Goal: Task Accomplishment & Management: Use online tool/utility

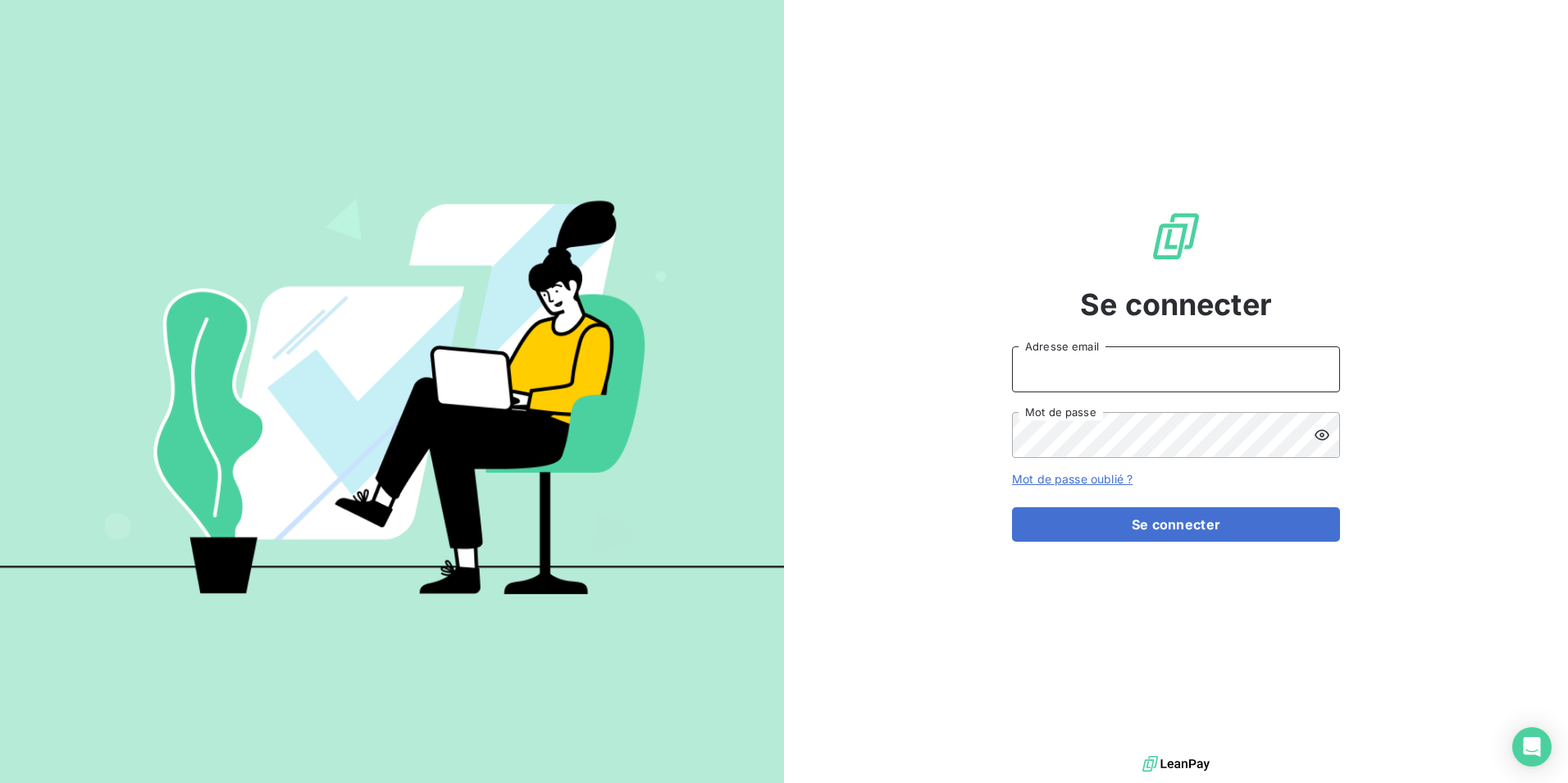
type input "[EMAIL_ADDRESS][DOMAIN_NAME]"
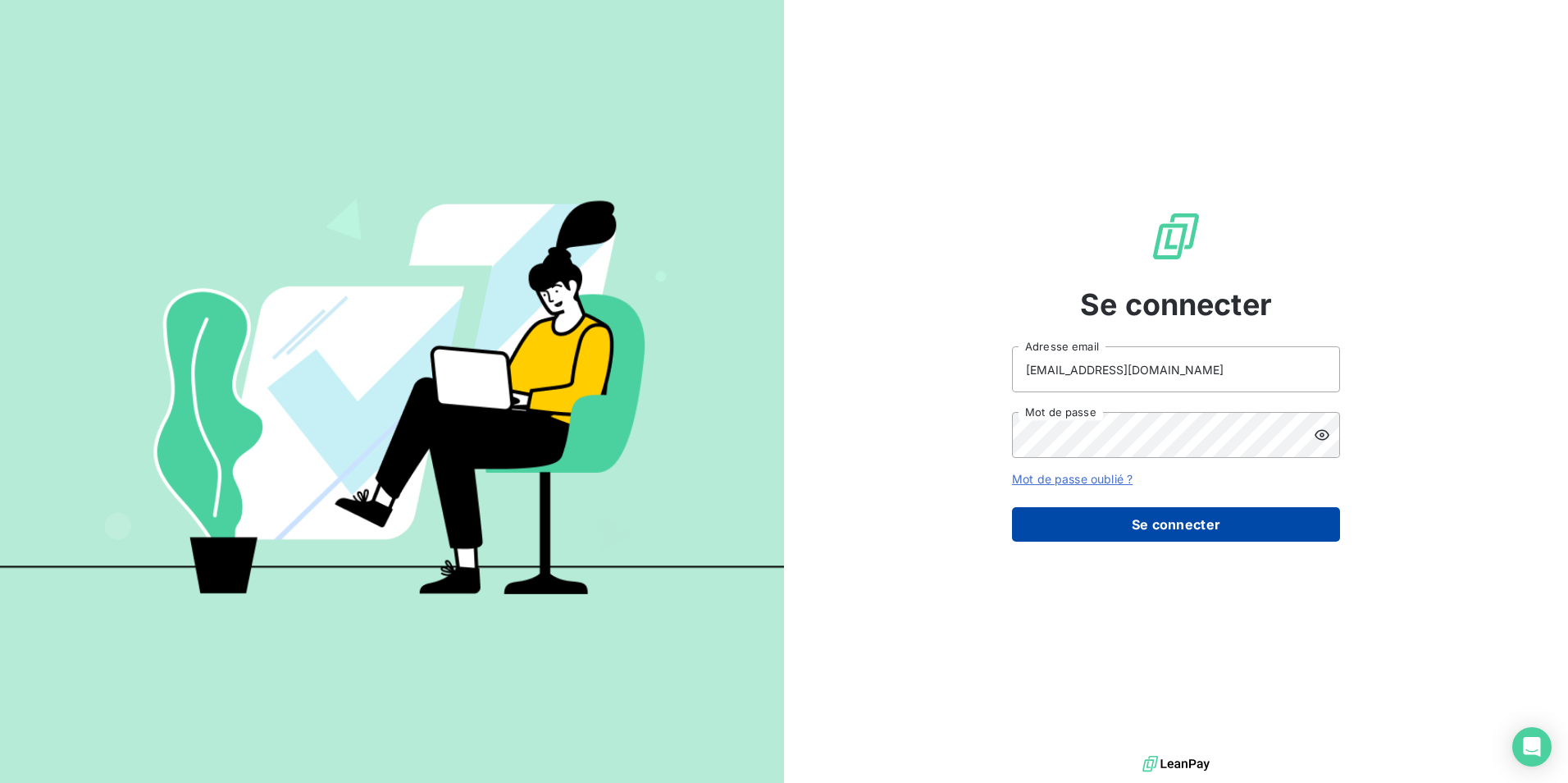
click at [1140, 516] on button "Se connecter" at bounding box center [1176, 524] width 329 height 34
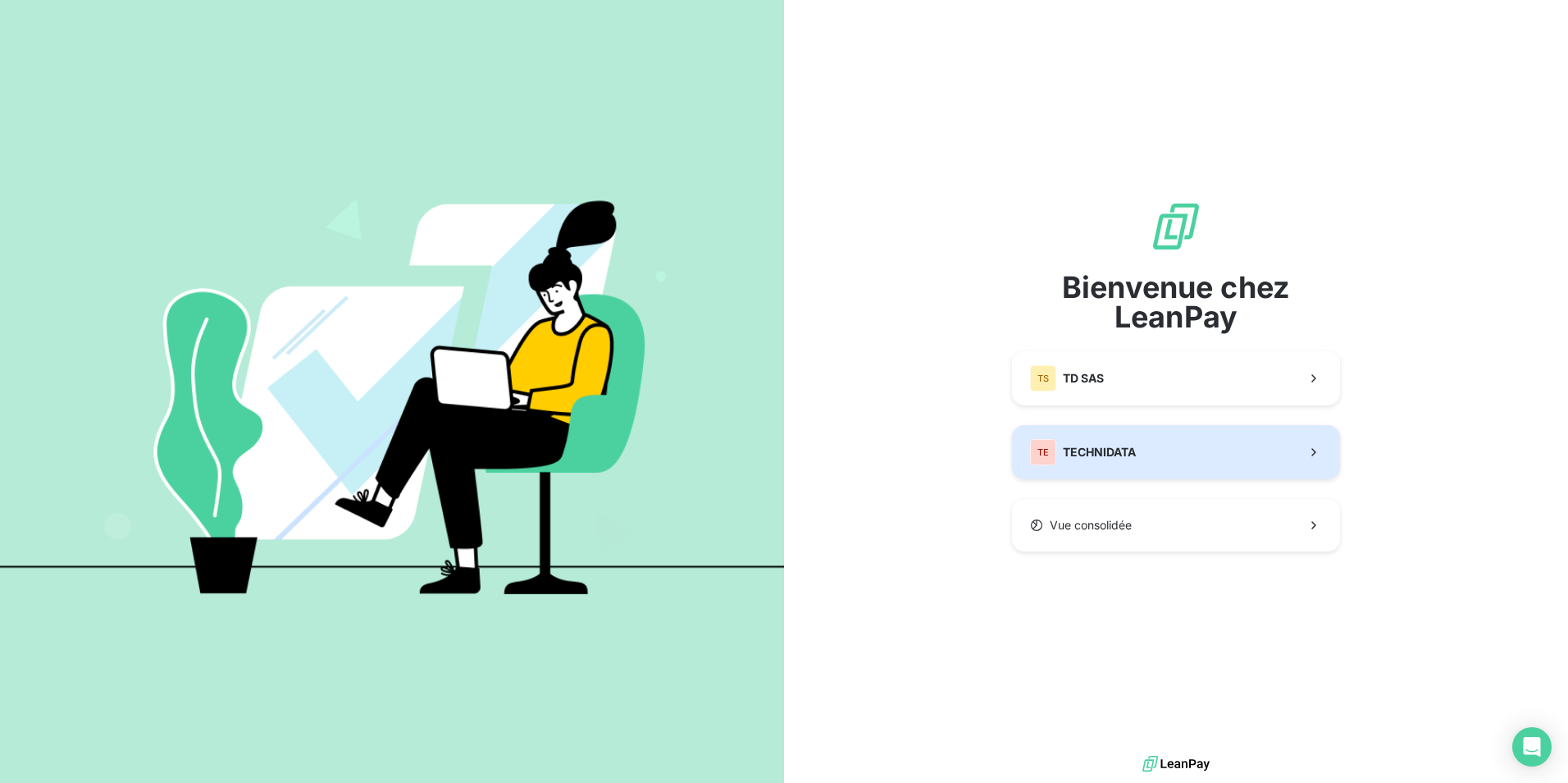
click at [1133, 454] on span "TECHNIDATA" at bounding box center [1099, 452] width 73 height 17
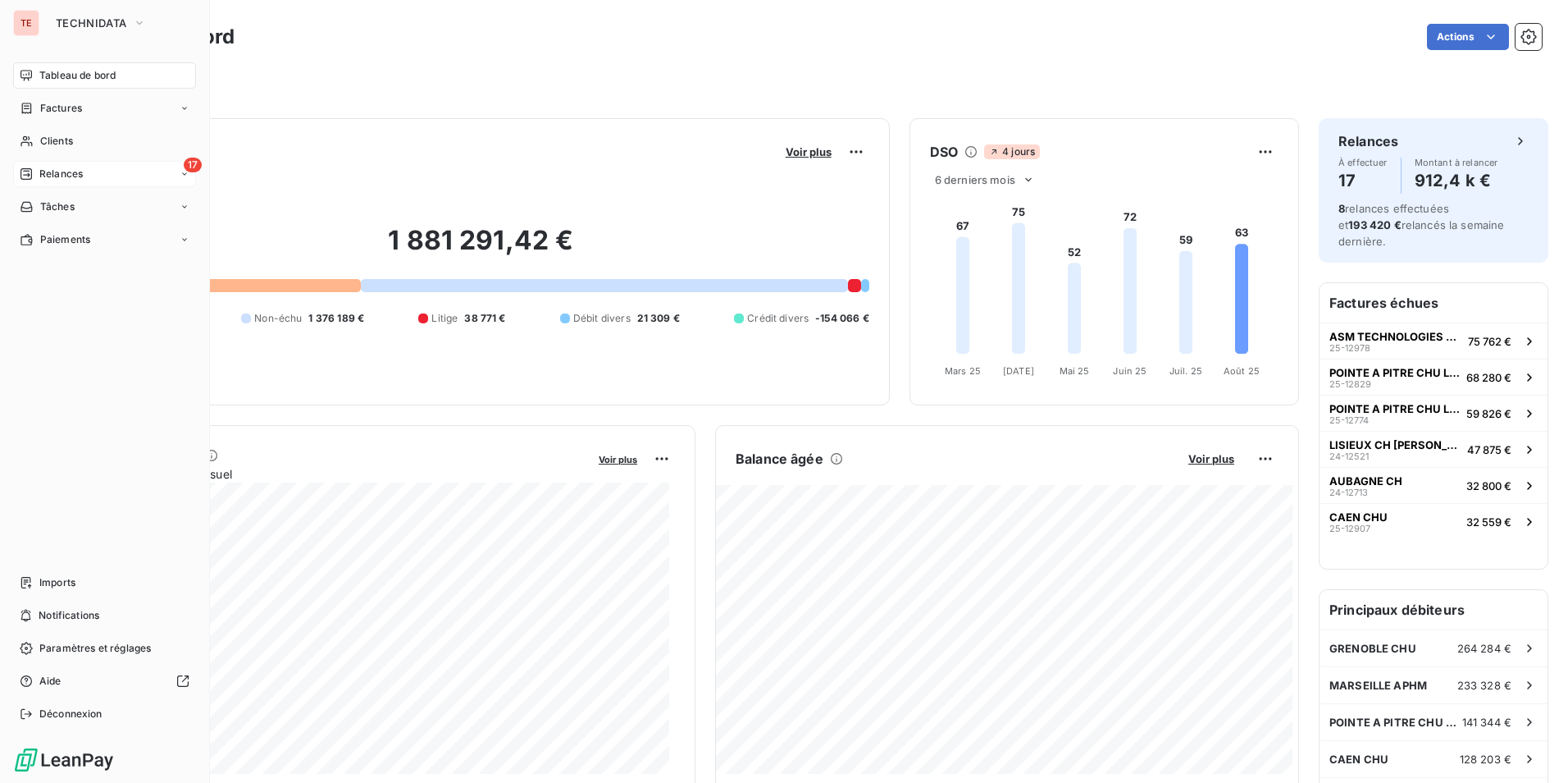
click at [33, 171] on div "Relances" at bounding box center [51, 173] width 63 height 15
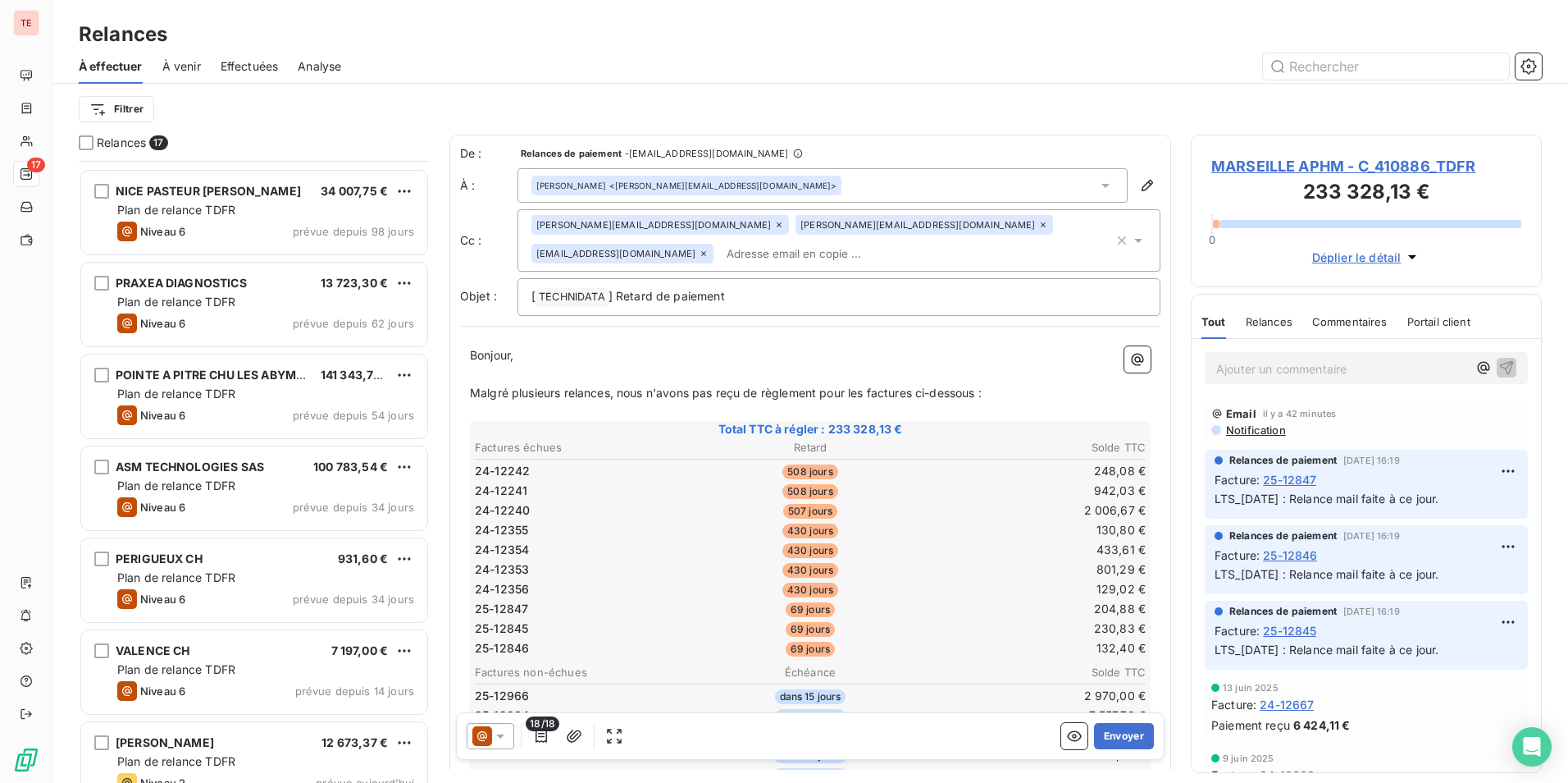
scroll to position [942, 0]
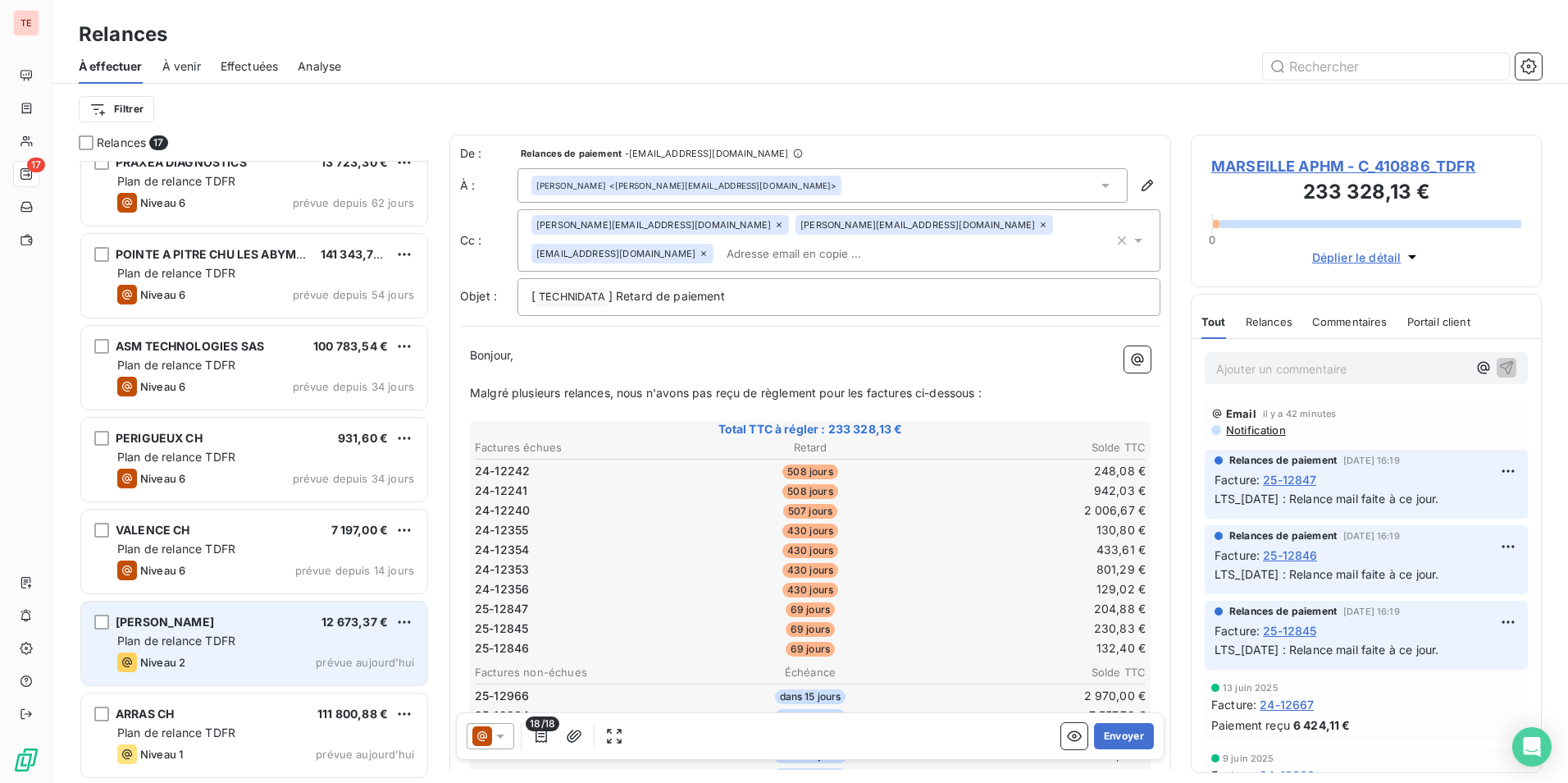
click at [268, 655] on div "Niveau 2 prévue aujourd’hui" at bounding box center [265, 662] width 296 height 19
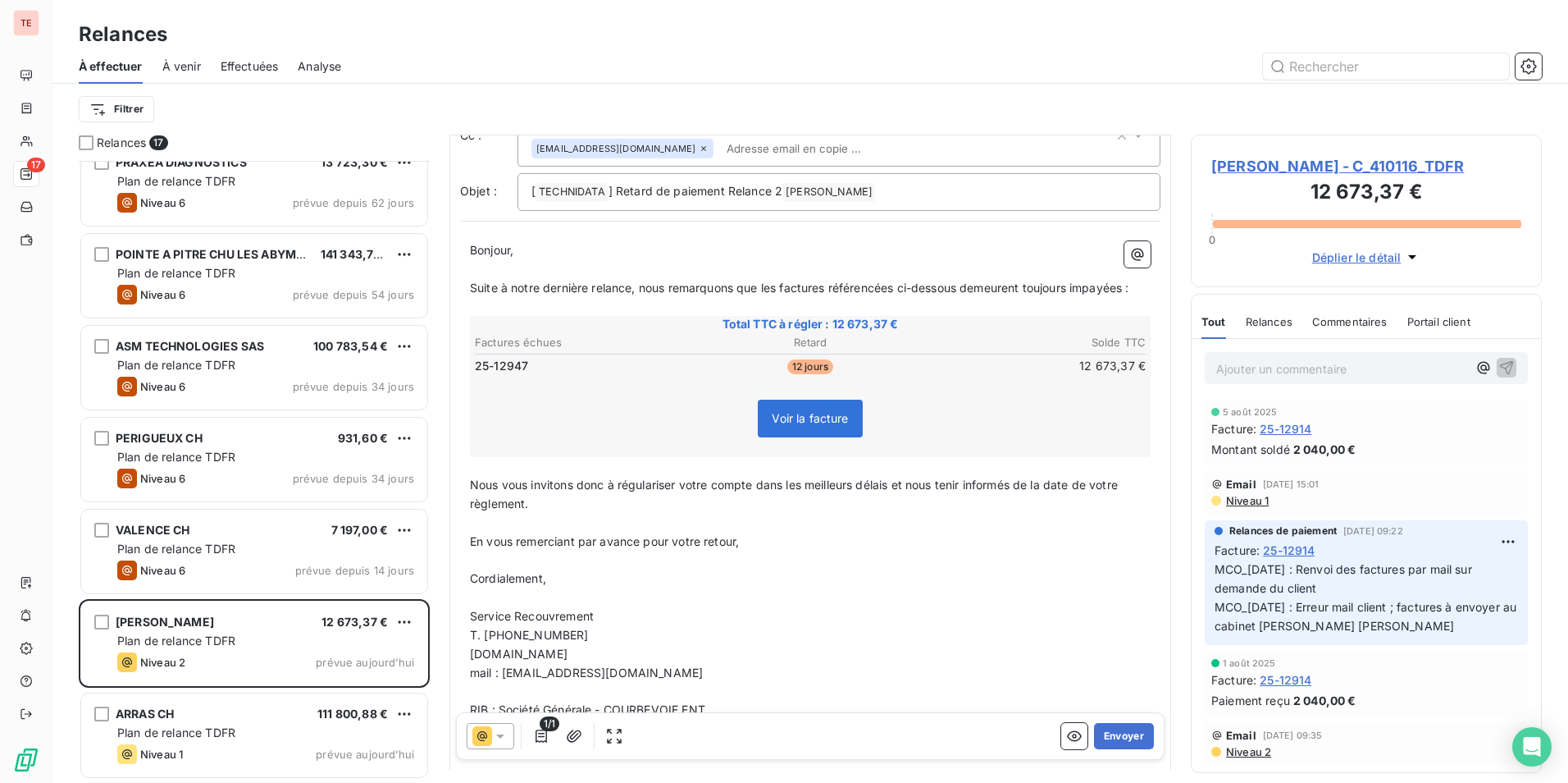
scroll to position [219, 0]
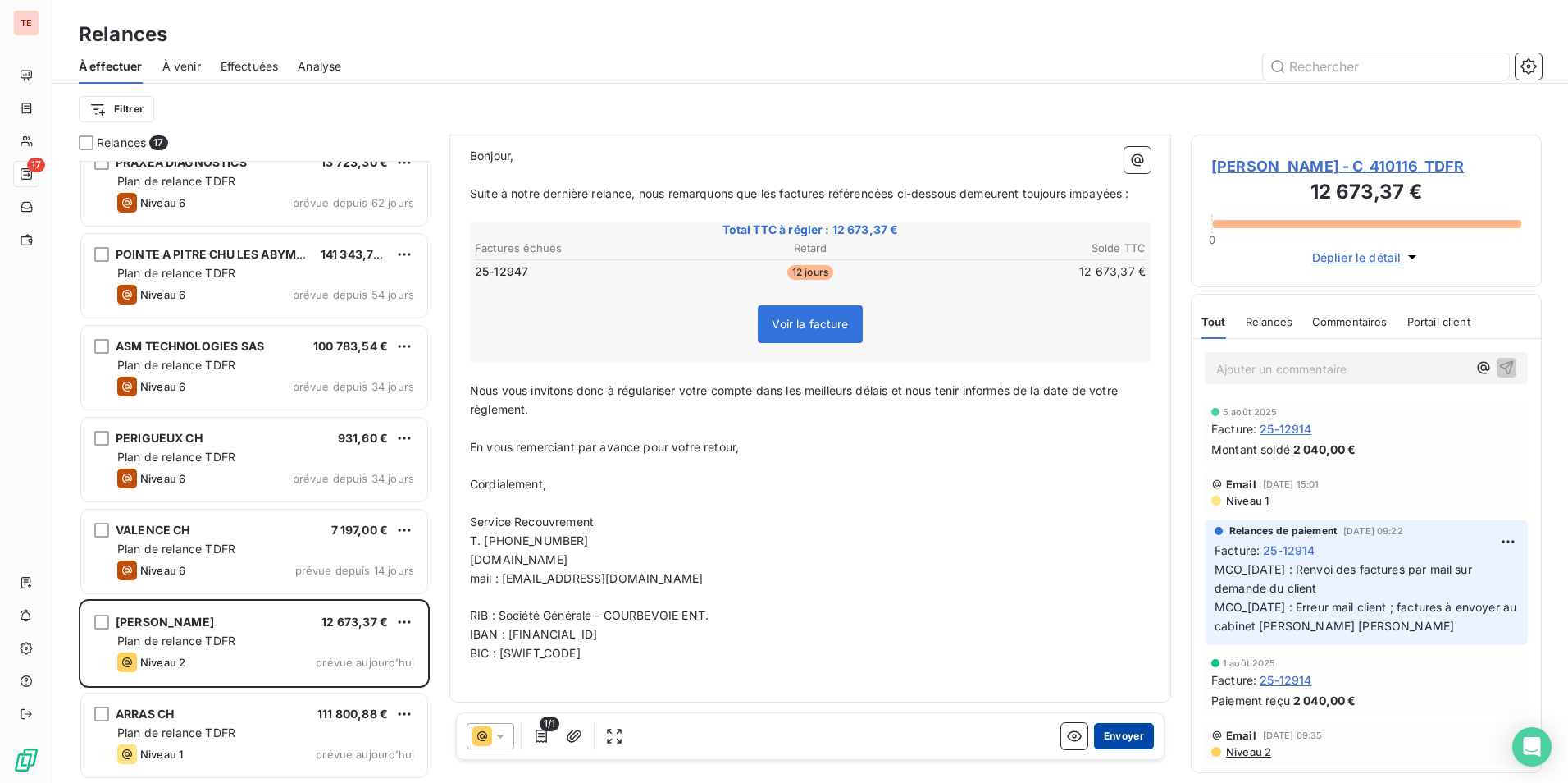
click at [1117, 731] on button "Envoyer" at bounding box center [1125, 735] width 60 height 26
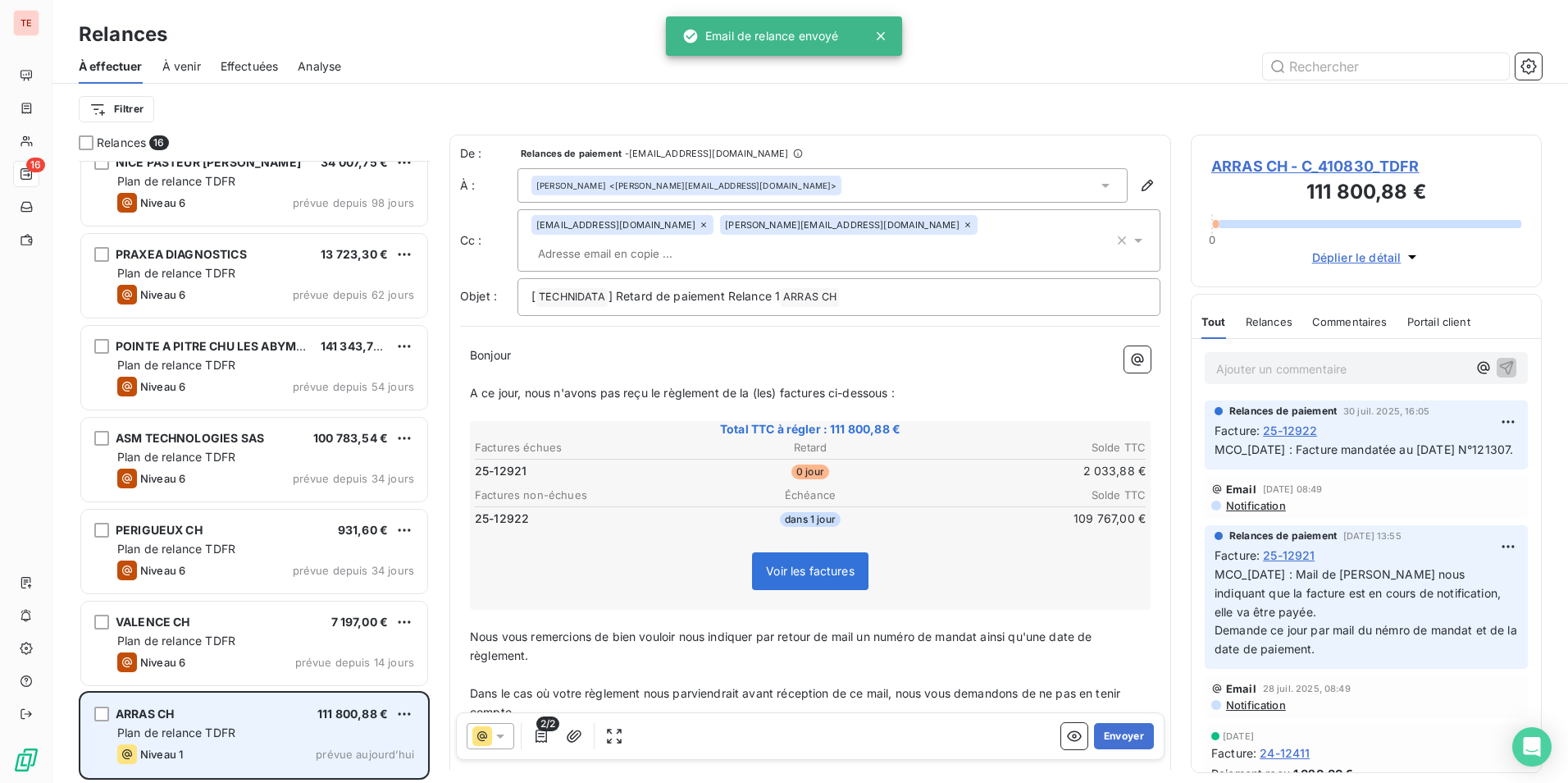
scroll to position [849, 0]
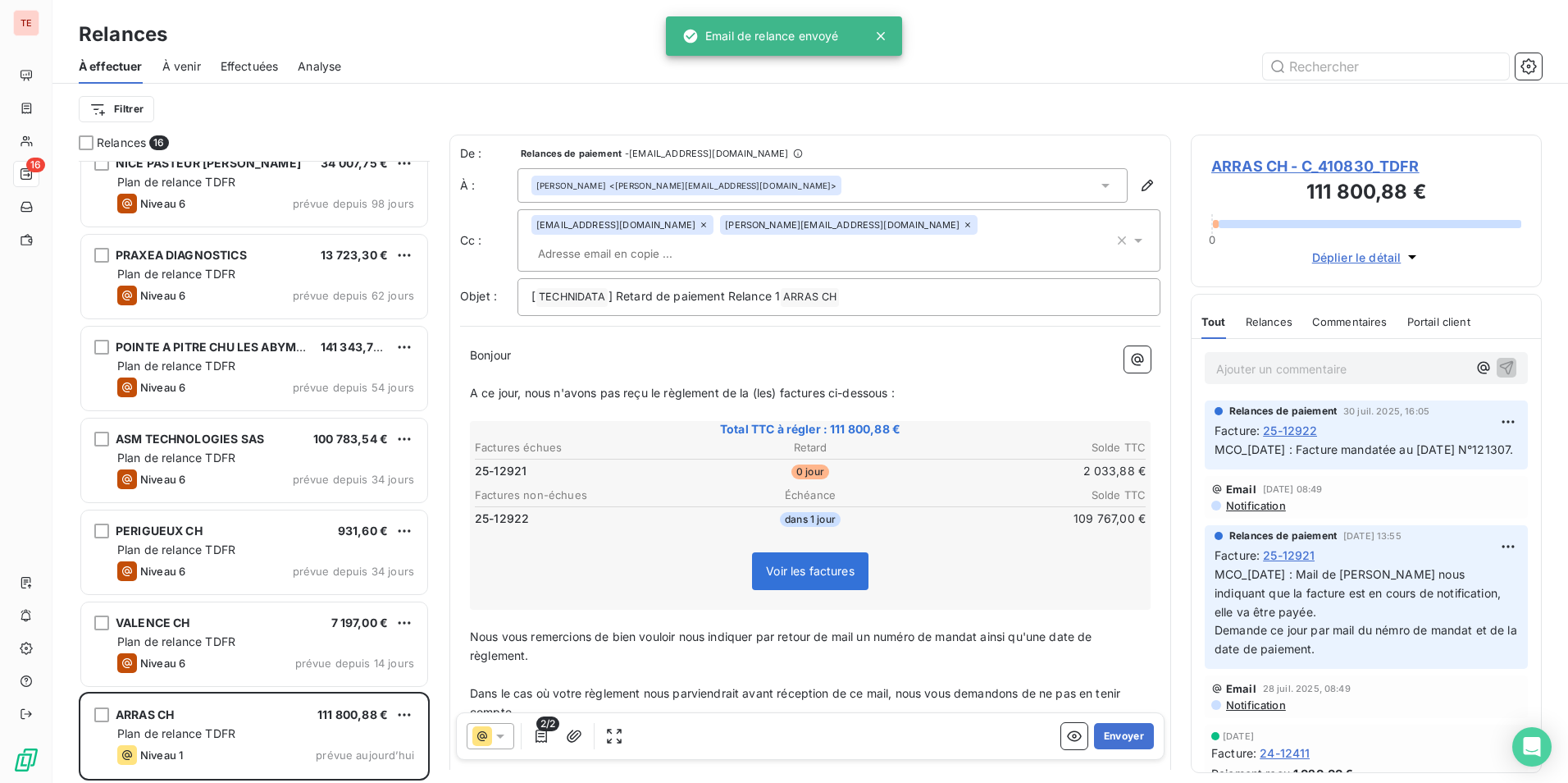
click at [505, 733] on icon at bounding box center [500, 736] width 17 height 17
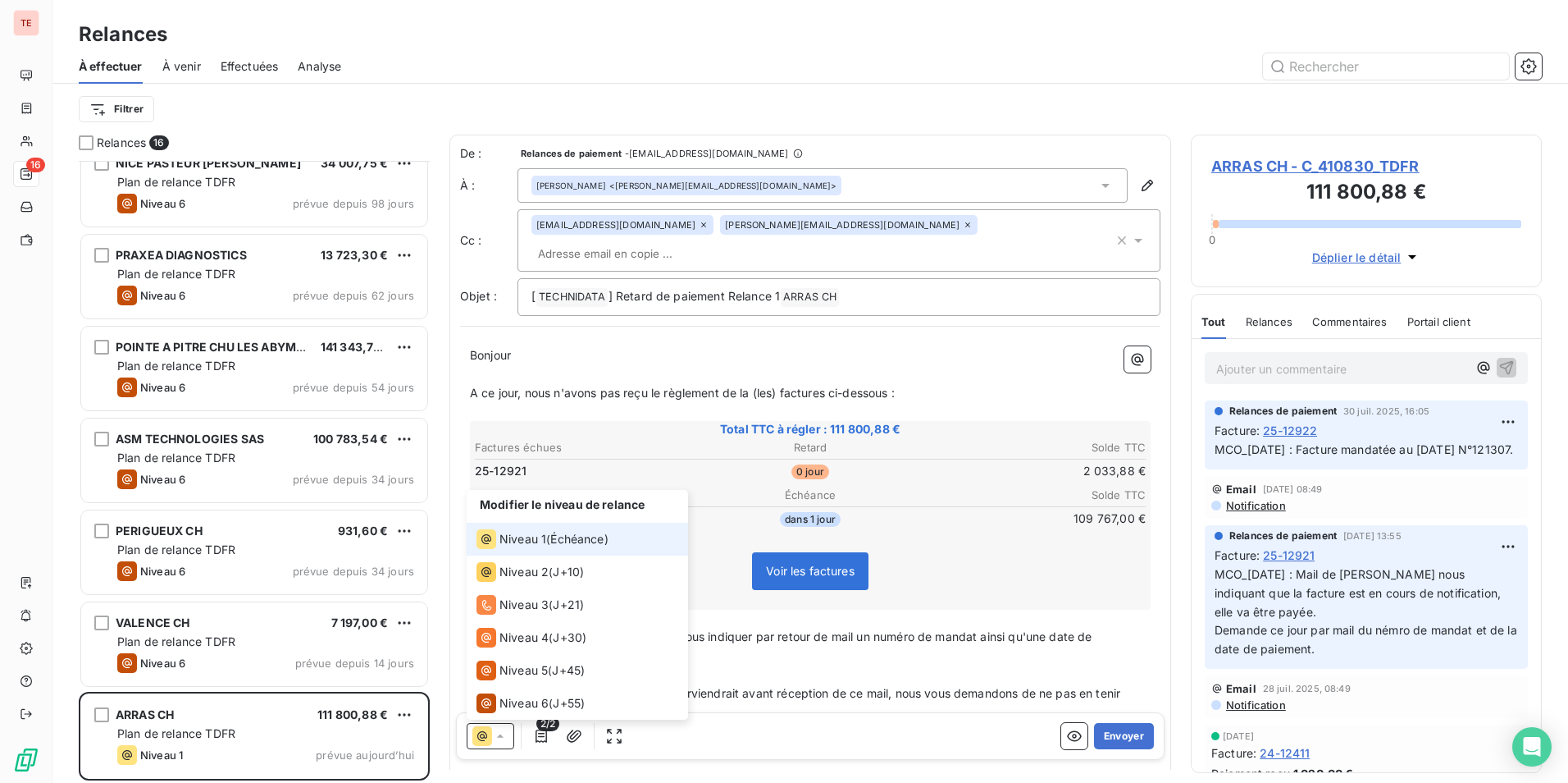
click at [501, 733] on icon at bounding box center [500, 736] width 17 height 17
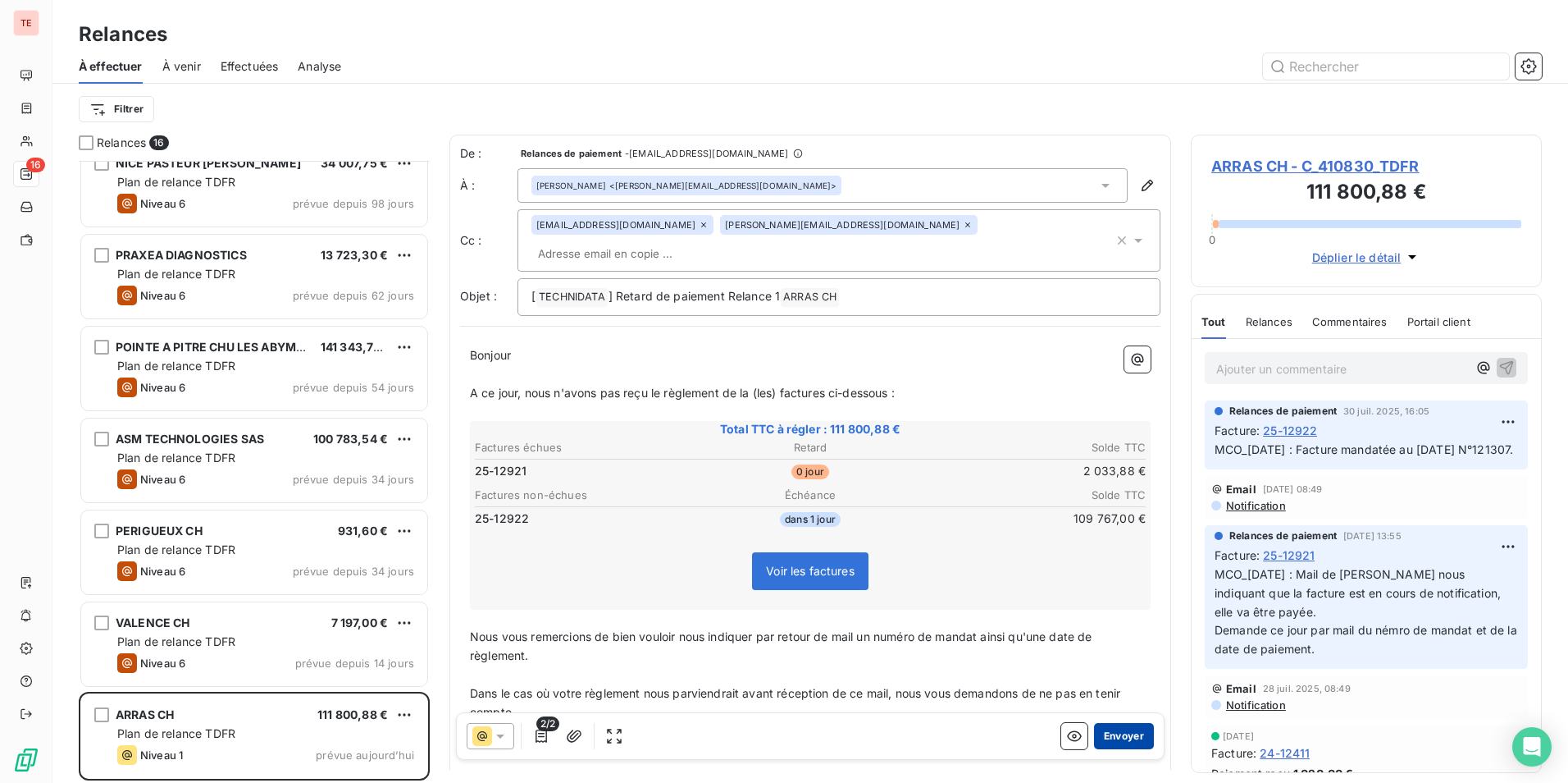
click at [1122, 732] on button "Envoyer" at bounding box center [1125, 735] width 60 height 26
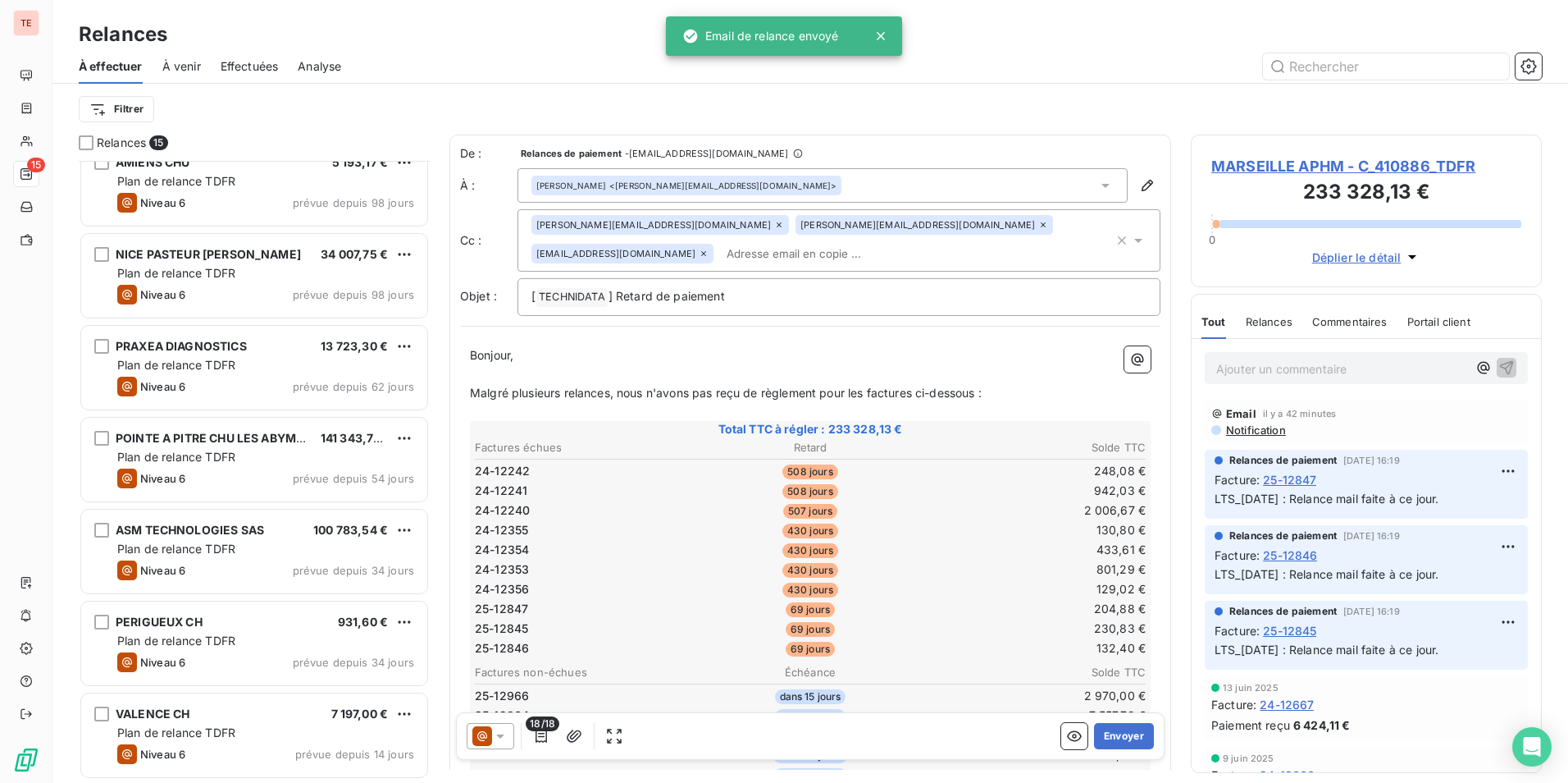
scroll to position [757, 0]
click at [718, 52] on div "À effectuer À venir Effectuées Analyse" at bounding box center [810, 66] width 1516 height 34
